Goal: Task Accomplishment & Management: Manage account settings

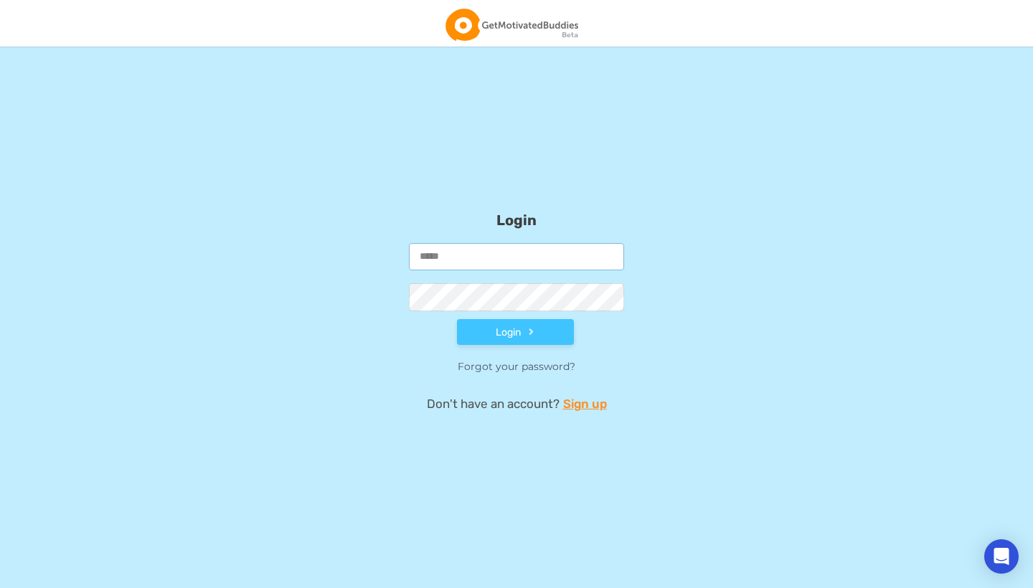
type input "**********"
click at [515, 332] on button "Login" at bounding box center [515, 332] width 117 height 26
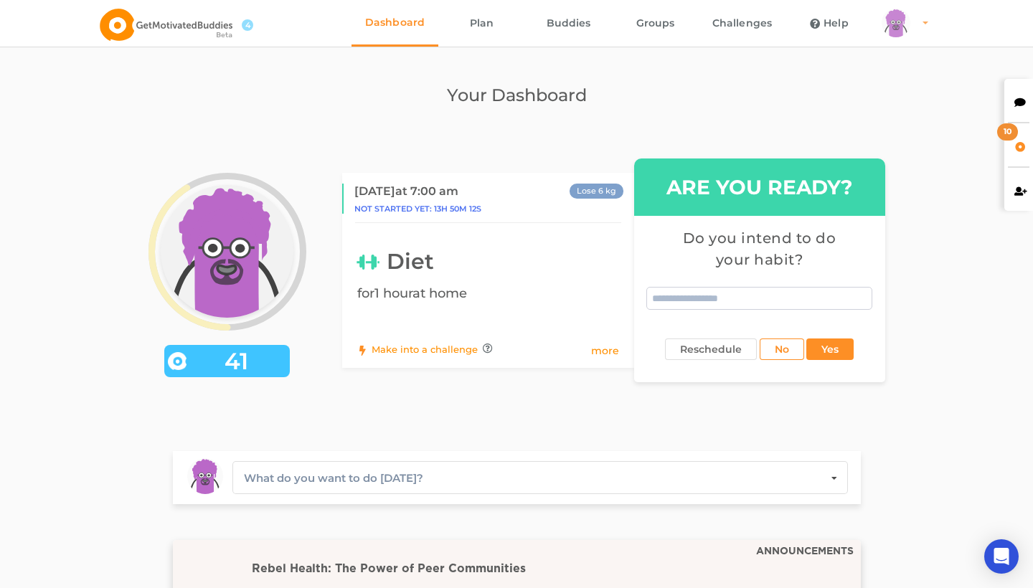
click at [911, 22] on link "arms Created with Sketch. legs Created with Sketch. hairs/back/hair18 Created w…" at bounding box center [903, 23] width 61 height 47
click at [913, 72] on link "Profile" at bounding box center [922, 63] width 99 height 32
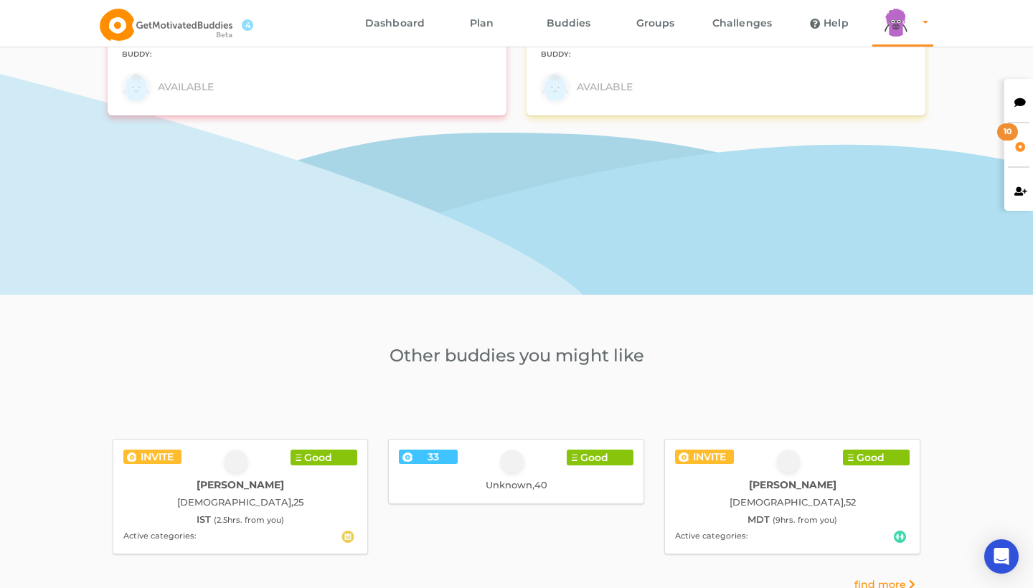
scroll to position [1510, 0]
click at [903, 33] on div "arms Created with Sketch. legs Created with Sketch. hairs/back/hair18 Created w…" at bounding box center [896, 22] width 29 height 29
click at [902, 90] on link "Settings" at bounding box center [922, 96] width 99 height 32
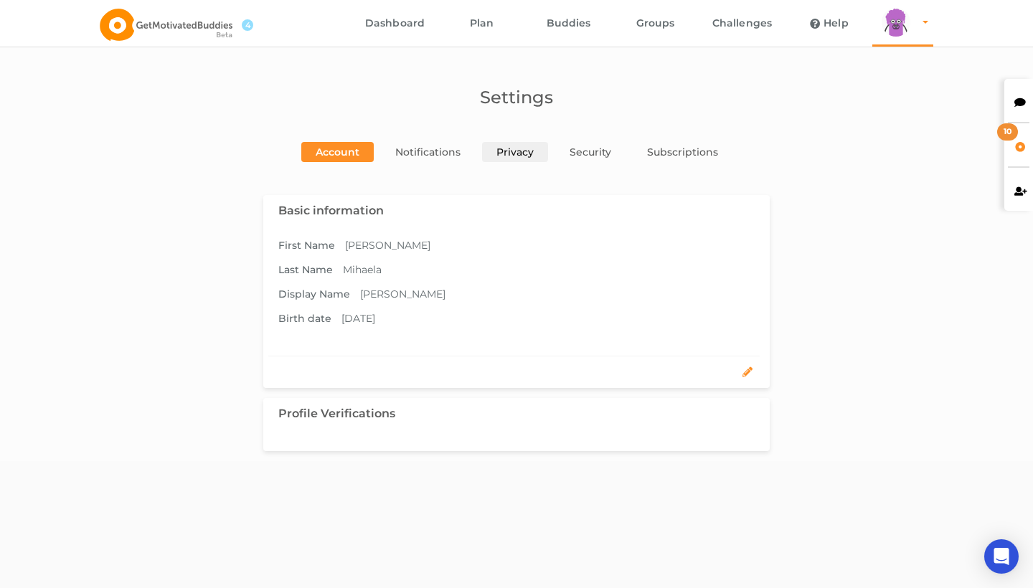
click at [515, 154] on link "Privacy" at bounding box center [515, 152] width 66 height 20
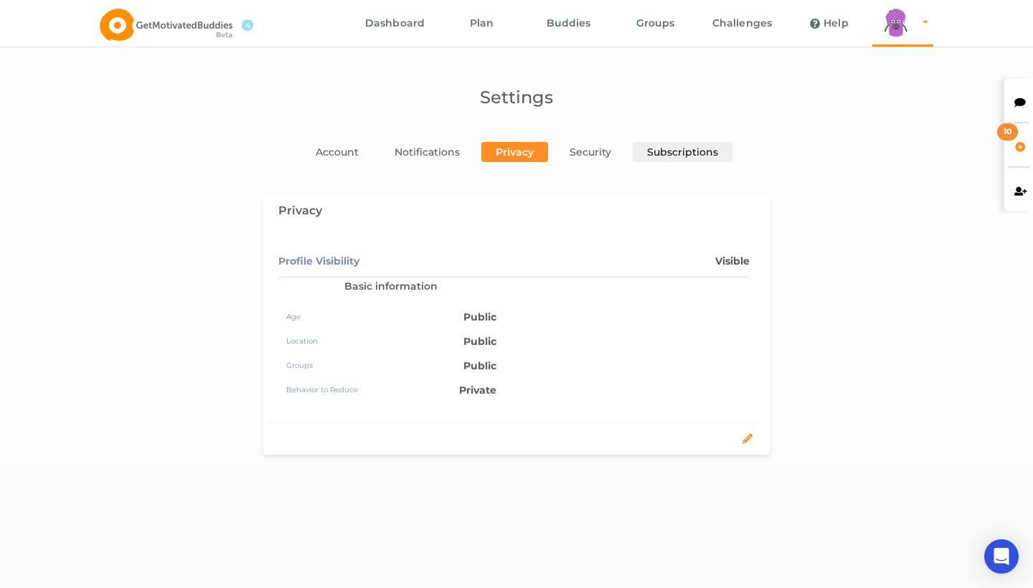
click at [642, 160] on link "Subscriptions" at bounding box center [683, 152] width 100 height 20
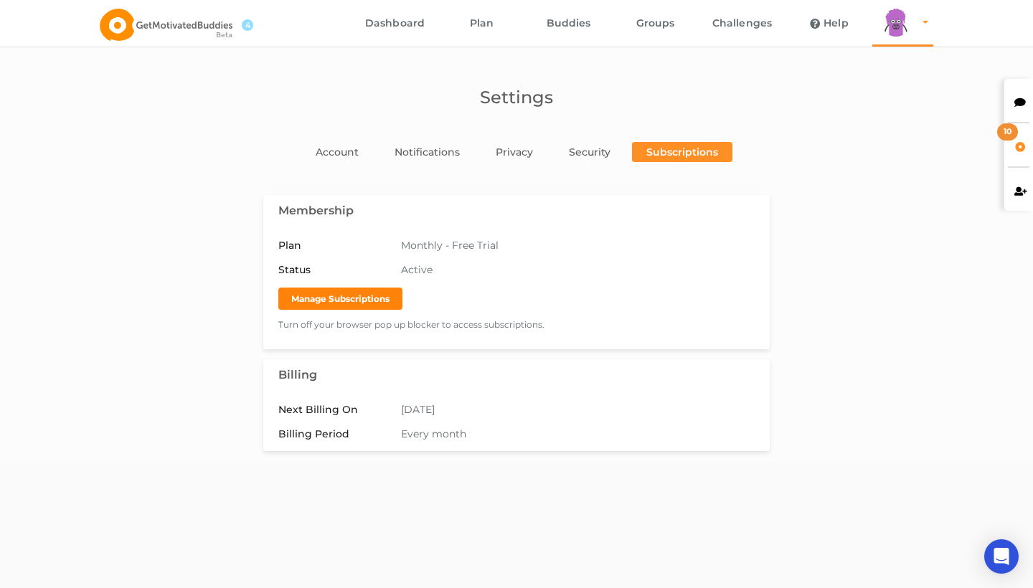
click at [390, 293] on button "Manage Subscriptions" at bounding box center [340, 299] width 124 height 22
